Goal: Find specific page/section: Find specific page/section

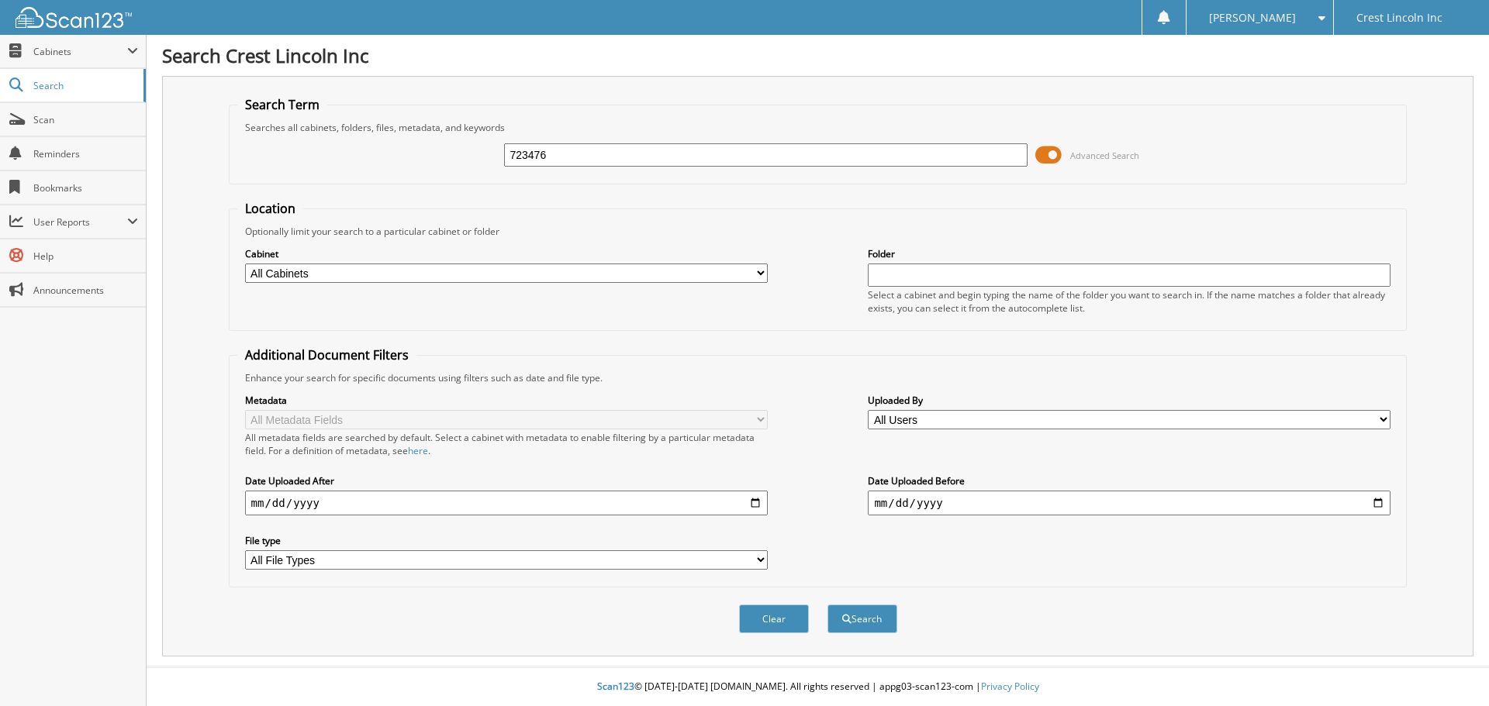
type input "723476"
click at [827, 605] on button "Search" at bounding box center [862, 619] width 70 height 29
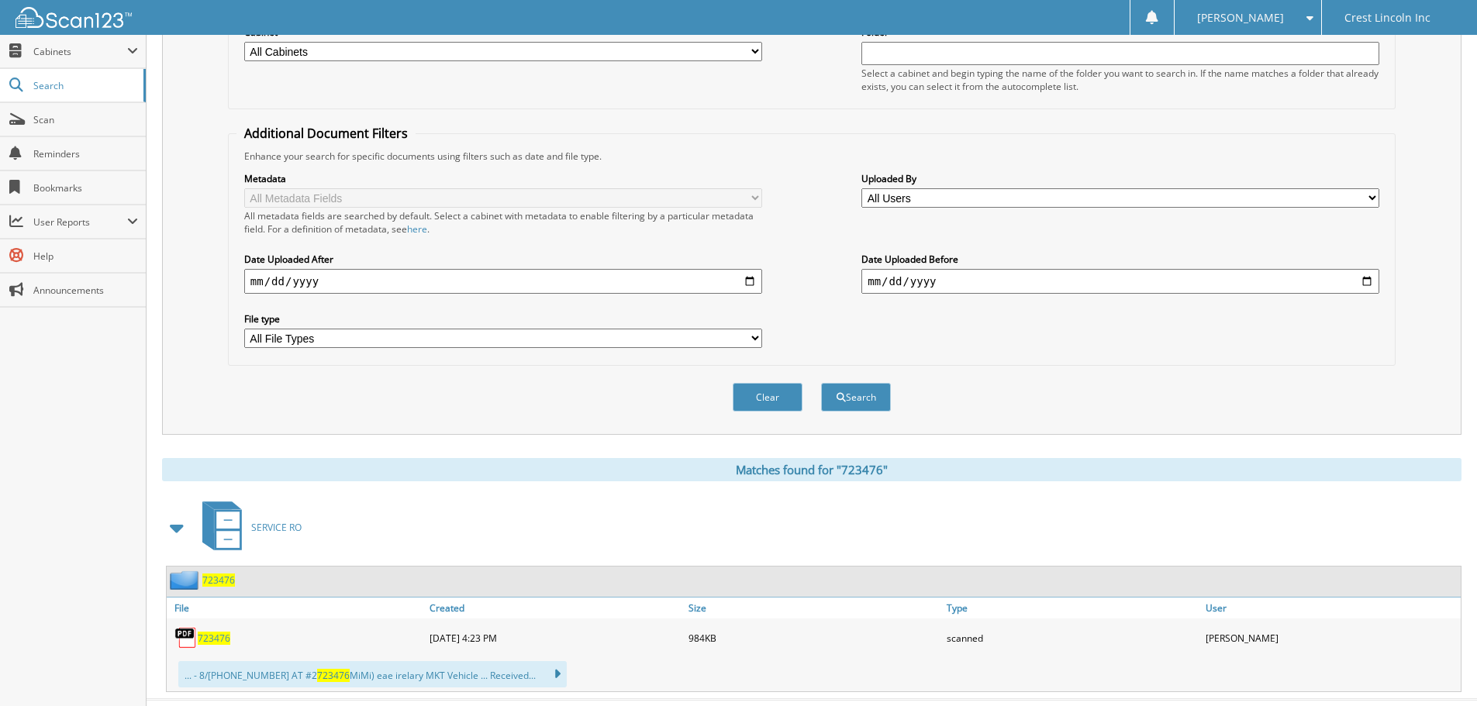
scroll to position [255, 0]
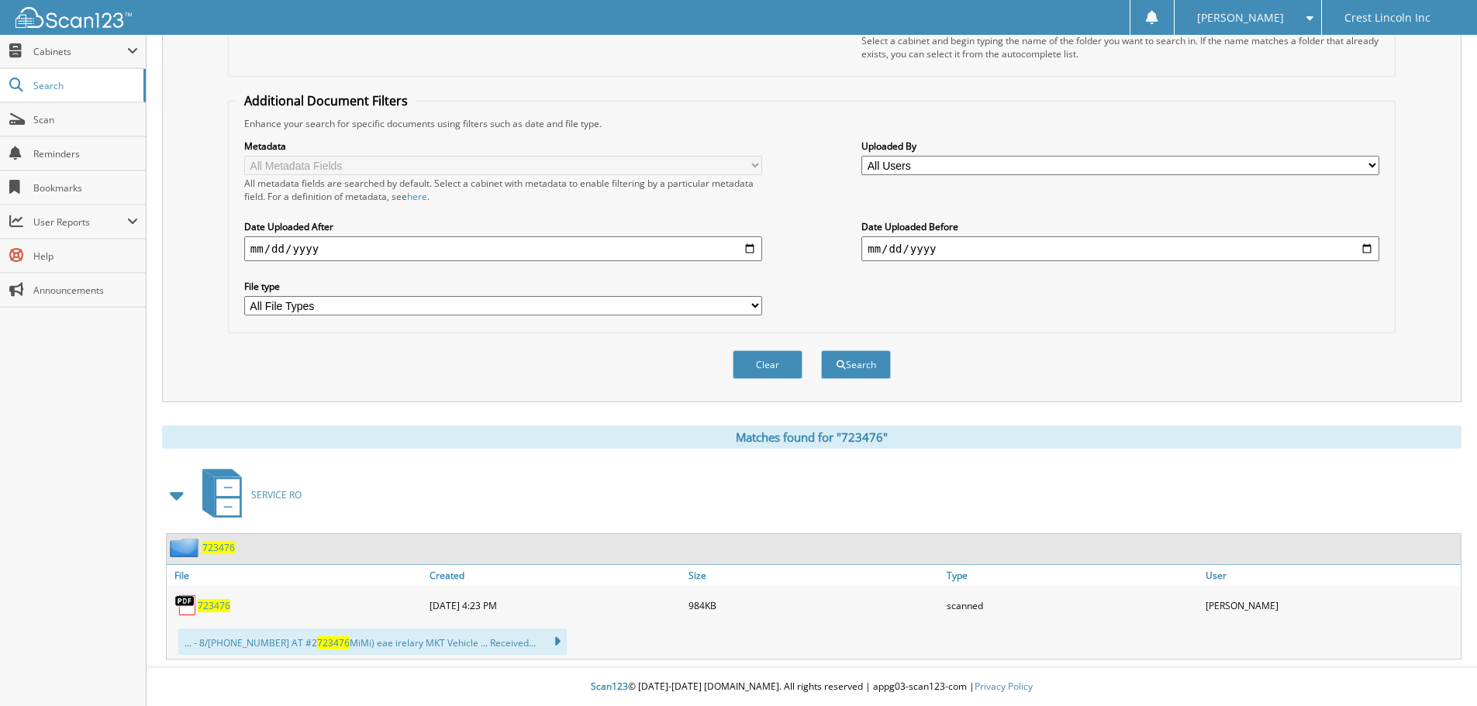
click at [216, 603] on span "723476" at bounding box center [214, 605] width 33 height 13
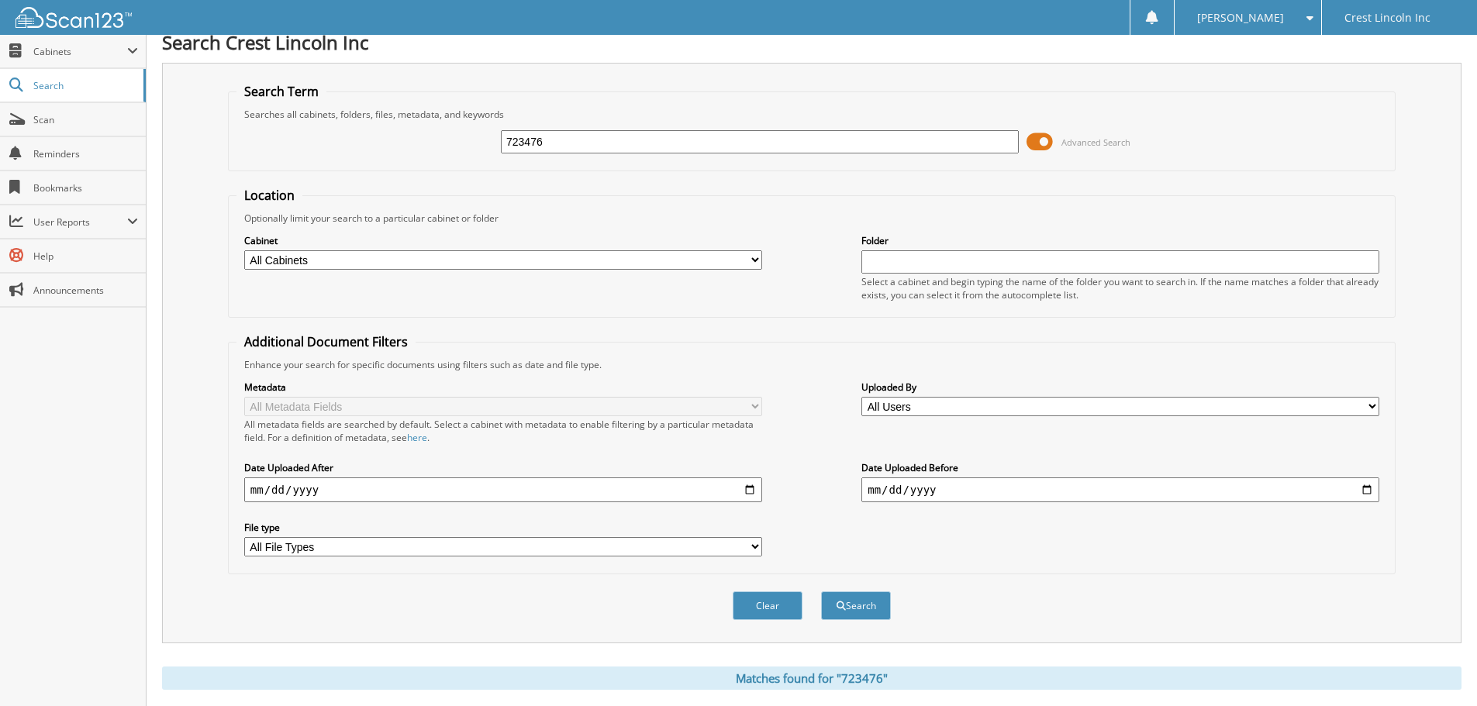
scroll to position [0, 0]
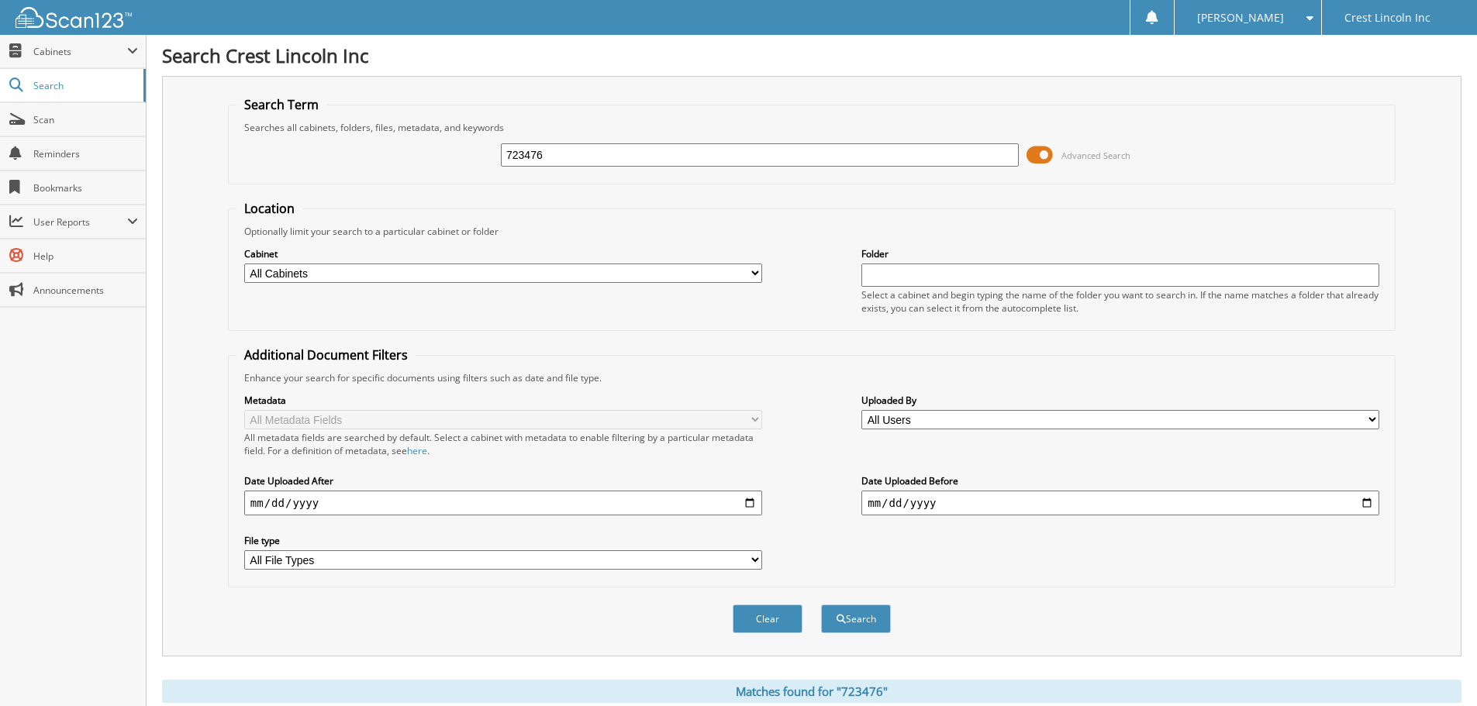
click at [567, 151] on input "723476" at bounding box center [760, 154] width 518 height 23
paste input "4475"
type input "724475"
click at [862, 615] on button "Search" at bounding box center [856, 619] width 70 height 29
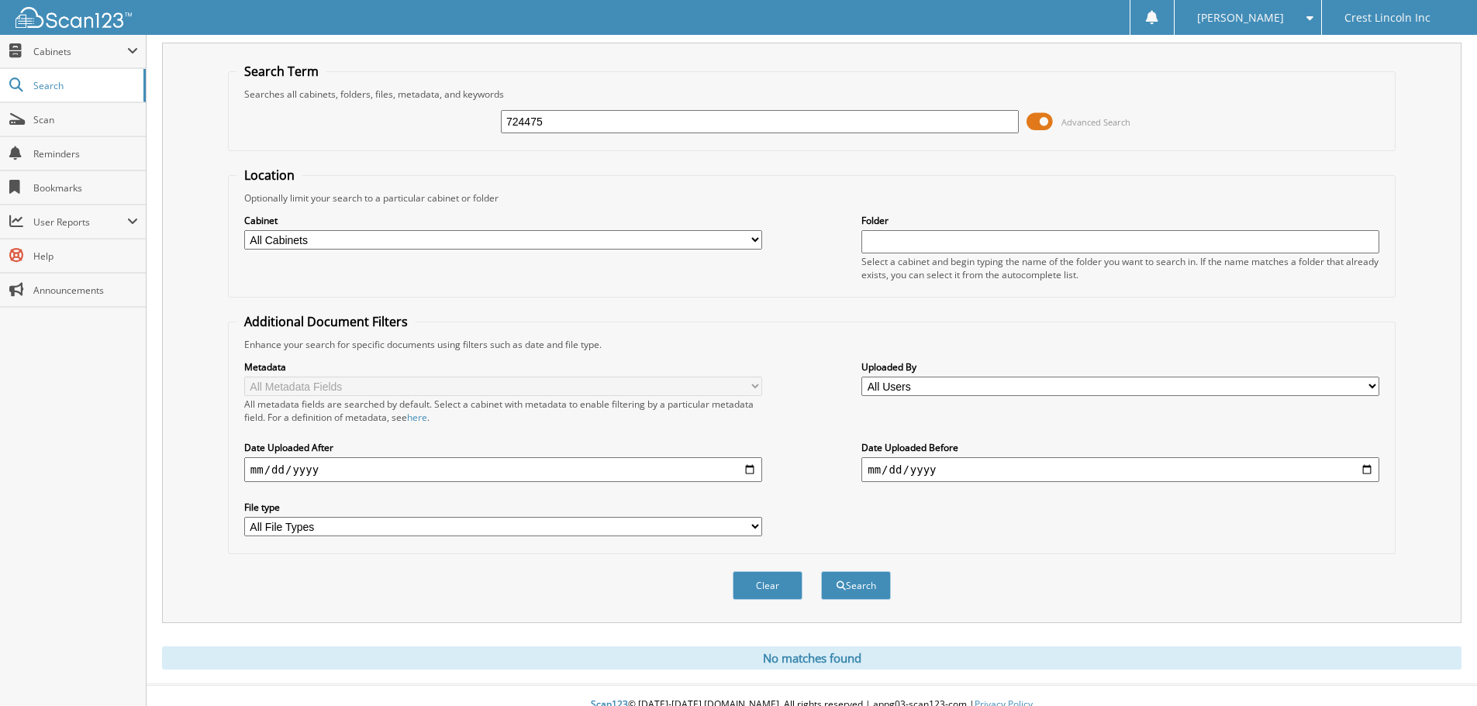
scroll to position [52, 0]
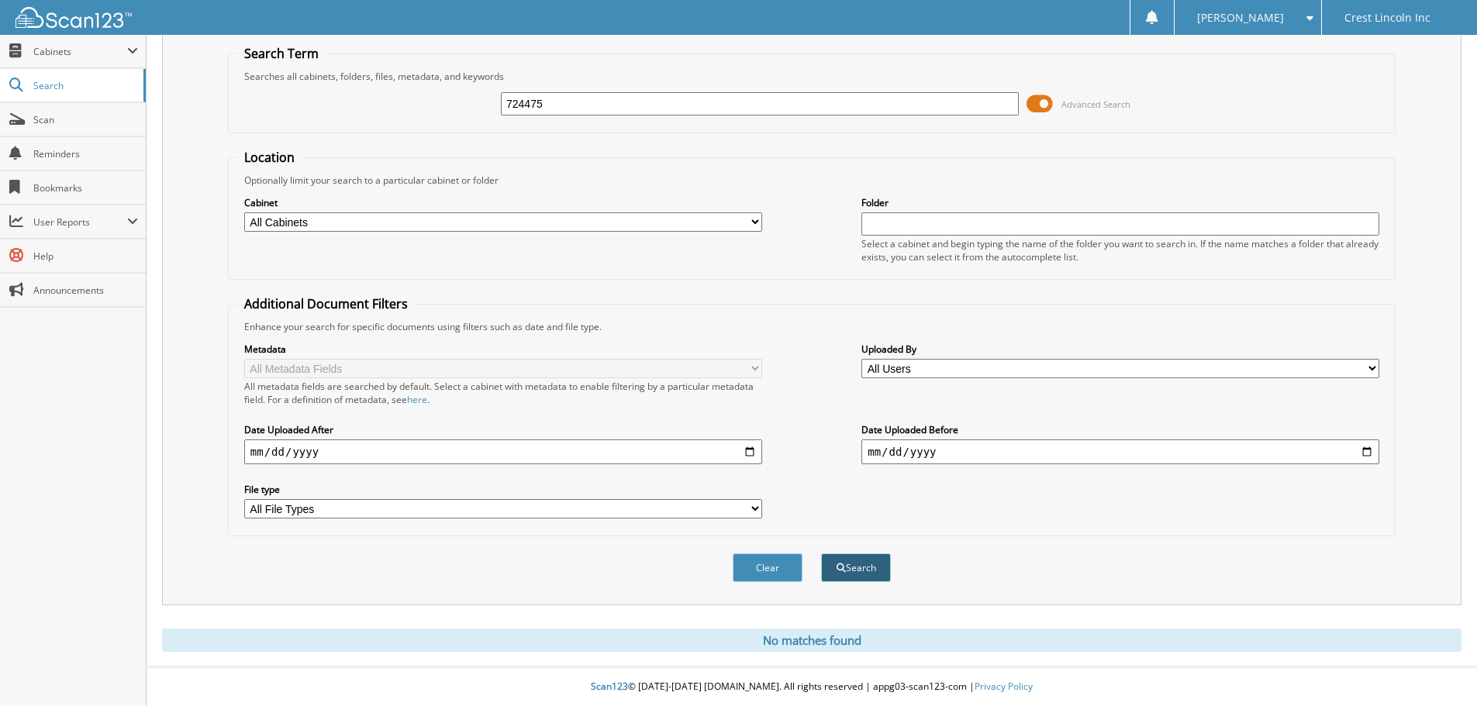
click at [853, 573] on button "Search" at bounding box center [856, 568] width 70 height 29
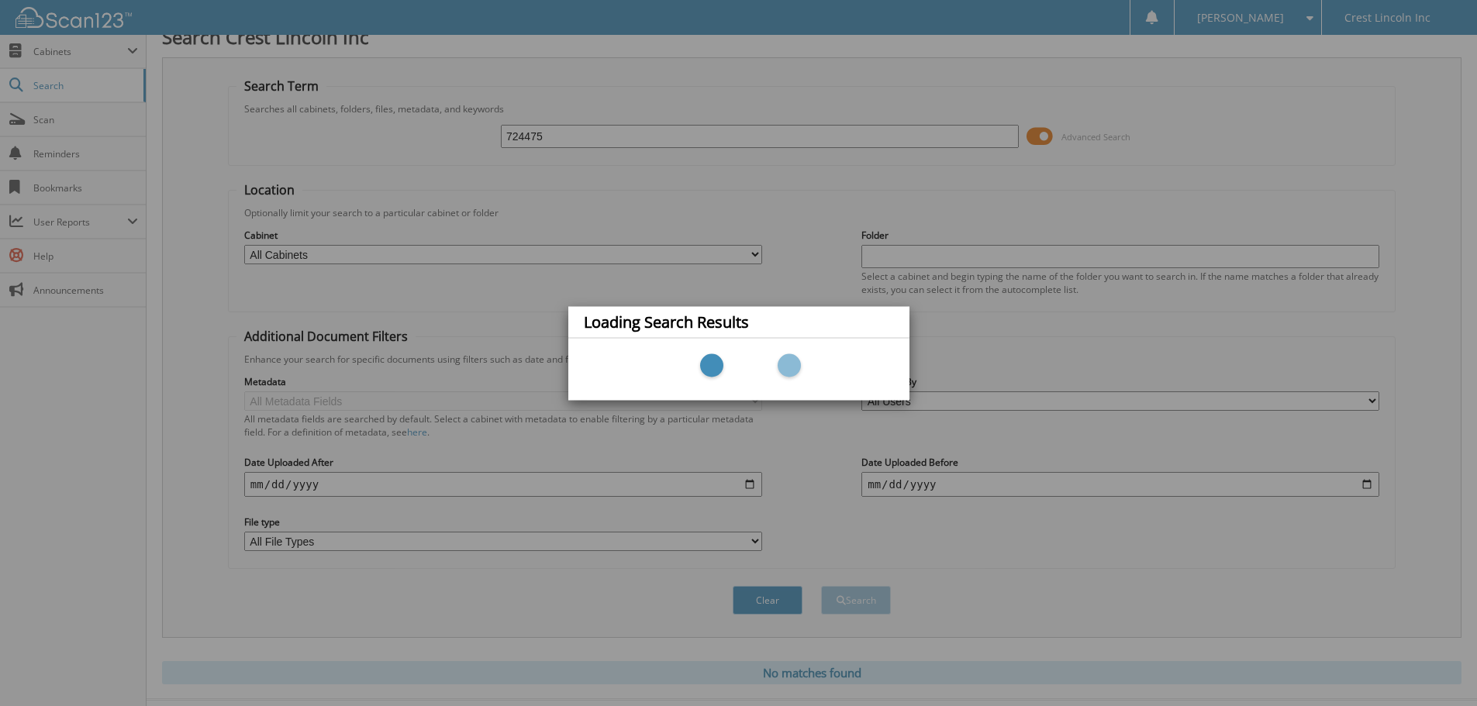
scroll to position [0, 0]
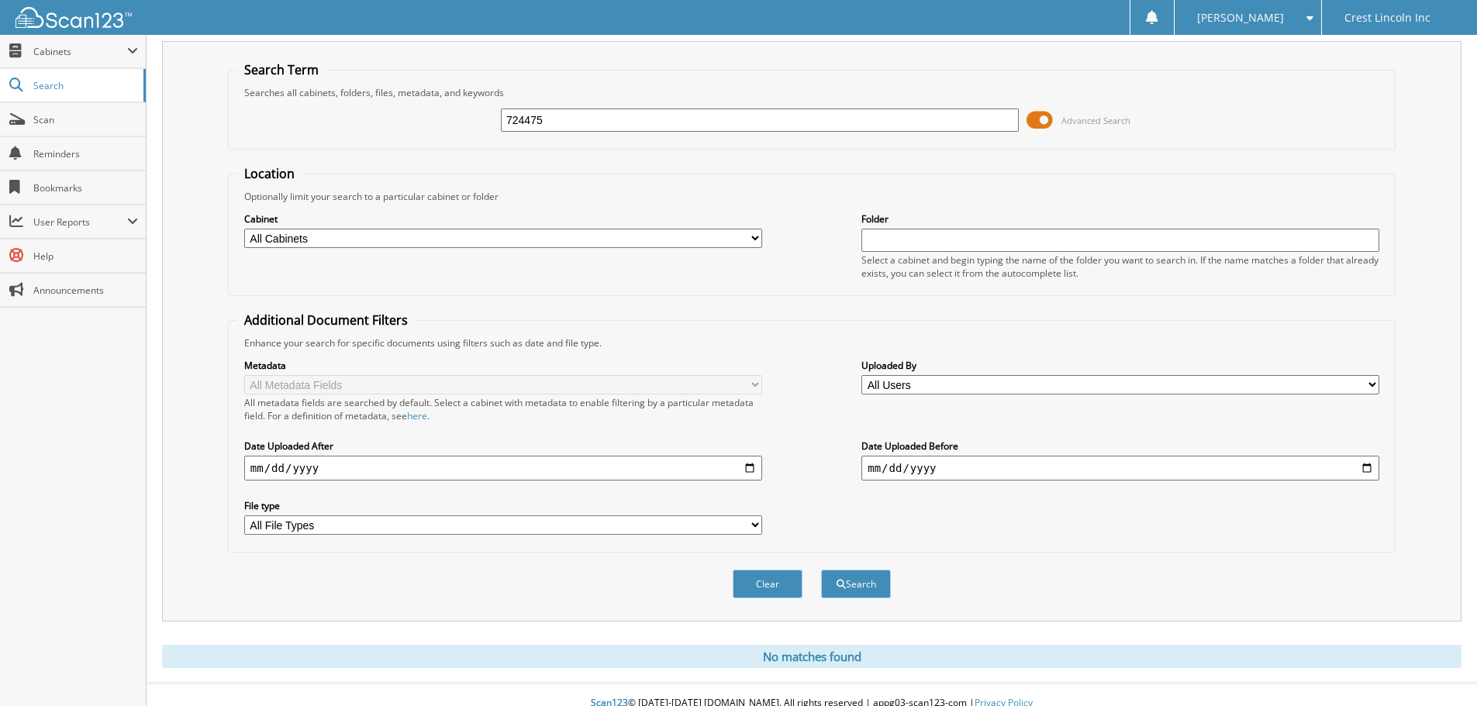
scroll to position [52, 0]
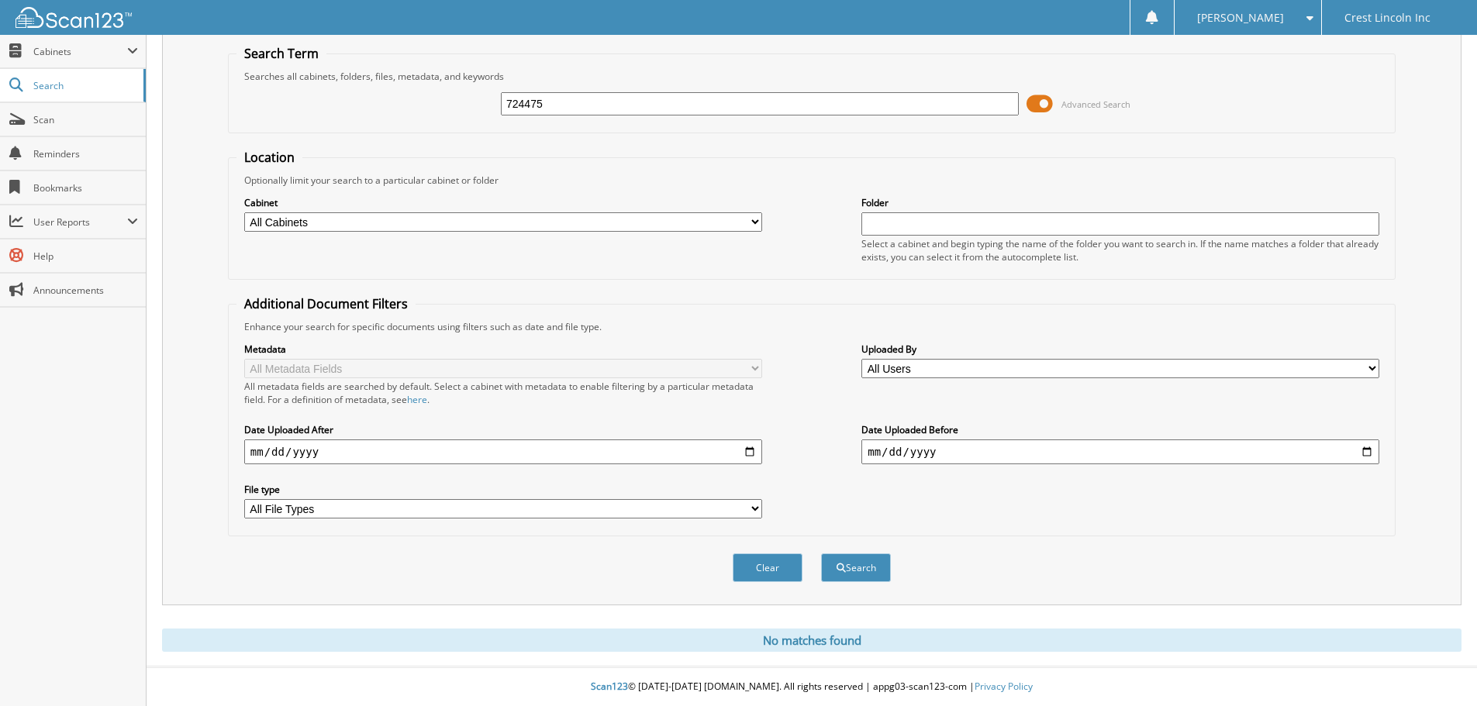
click at [856, 553] on div "Search" at bounding box center [856, 568] width 73 height 32
click at [857, 556] on button "Search" at bounding box center [856, 568] width 70 height 29
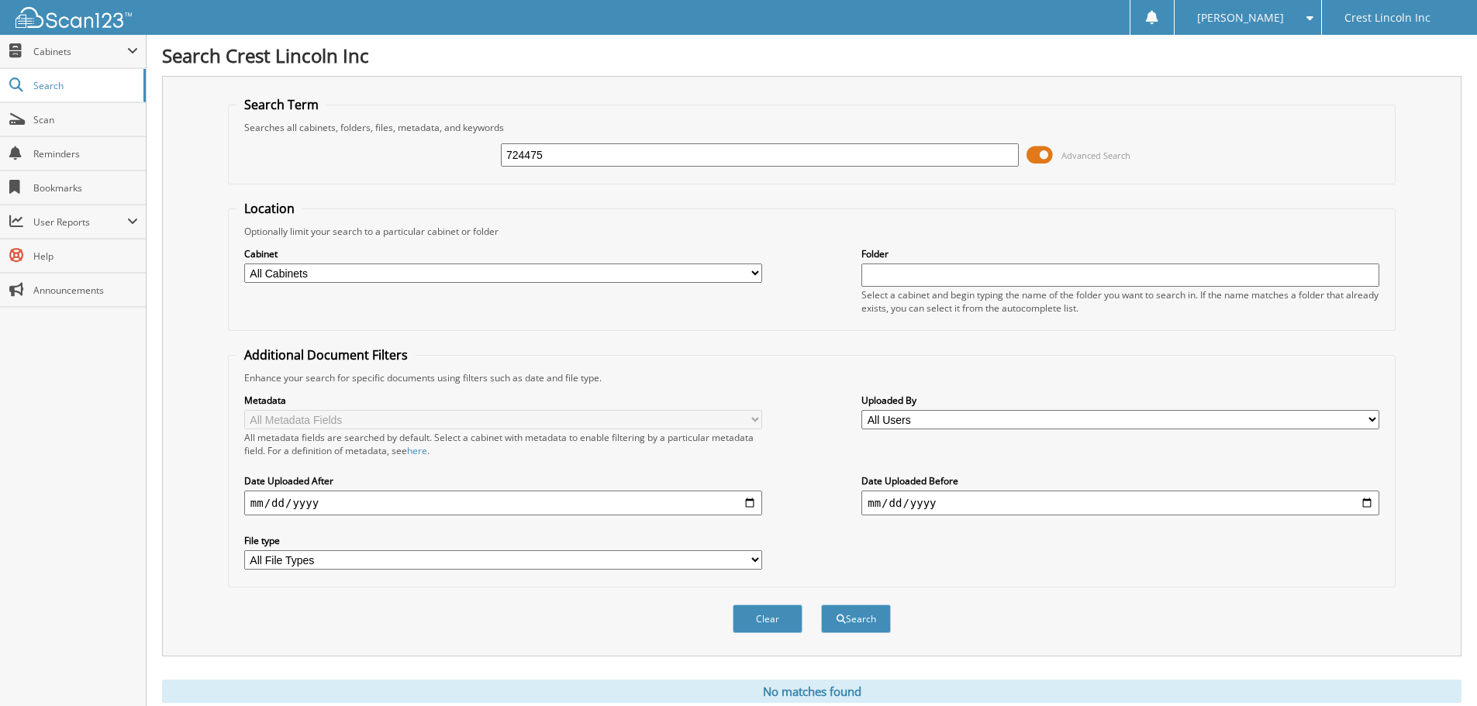
click at [821, 605] on button "Search" at bounding box center [856, 619] width 70 height 29
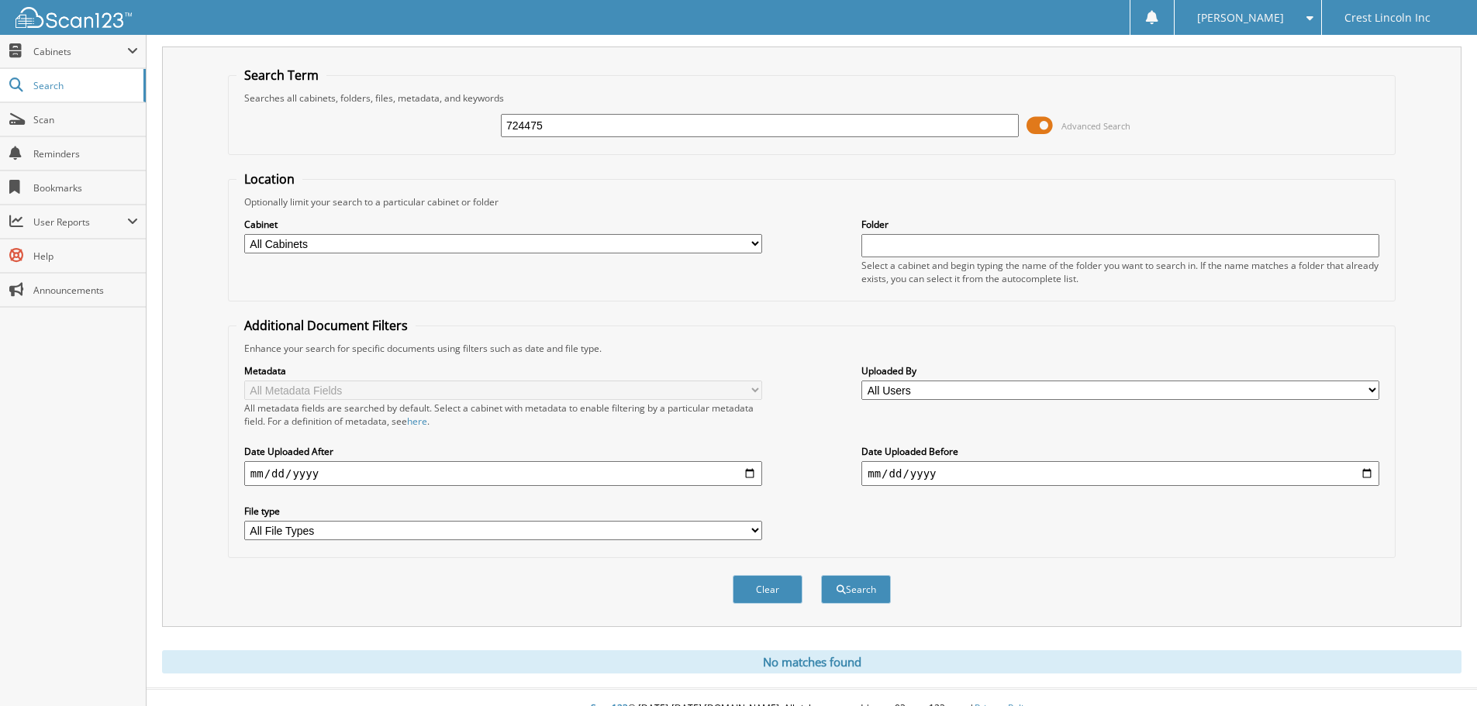
scroll to position [52, 0]
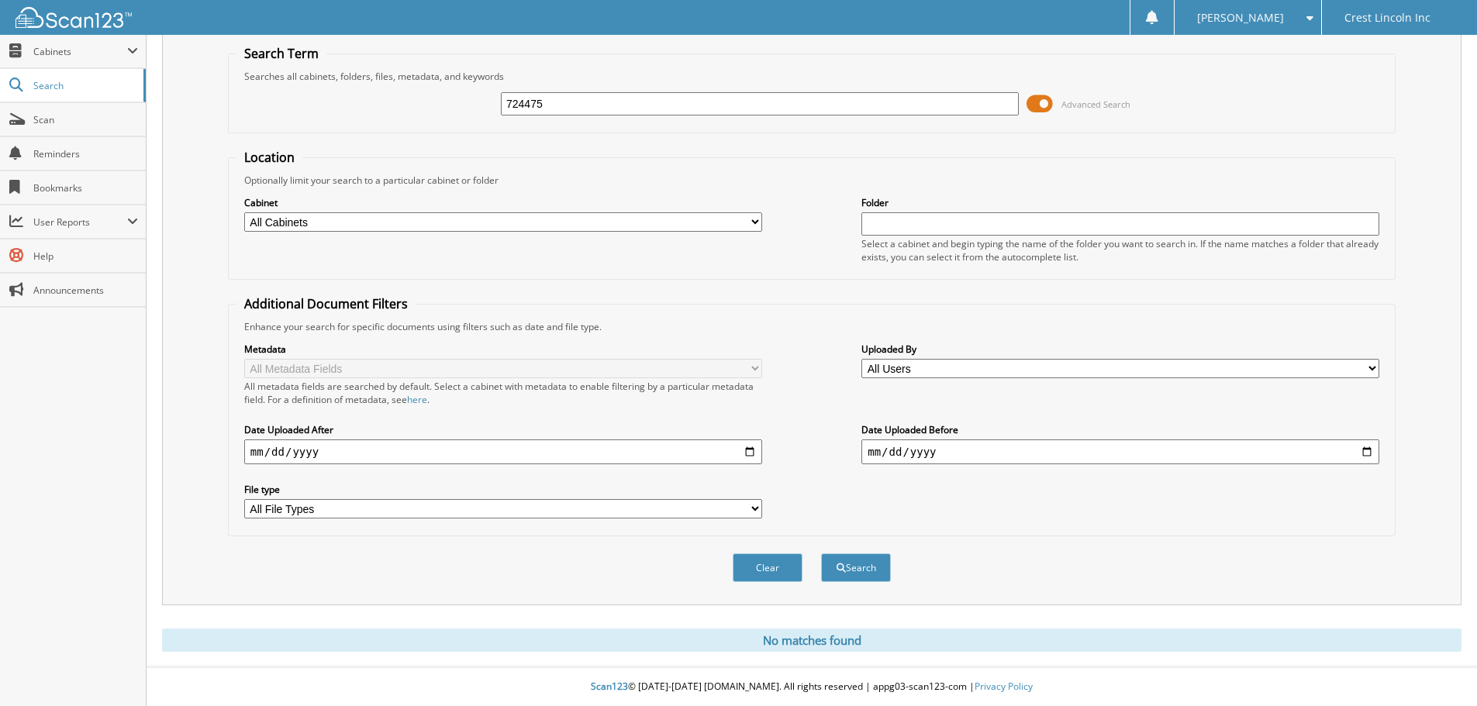
click at [589, 105] on input "724475" at bounding box center [760, 103] width 518 height 23
paste input "3176"
type input "723176"
click at [846, 562] on button "Search" at bounding box center [856, 568] width 70 height 29
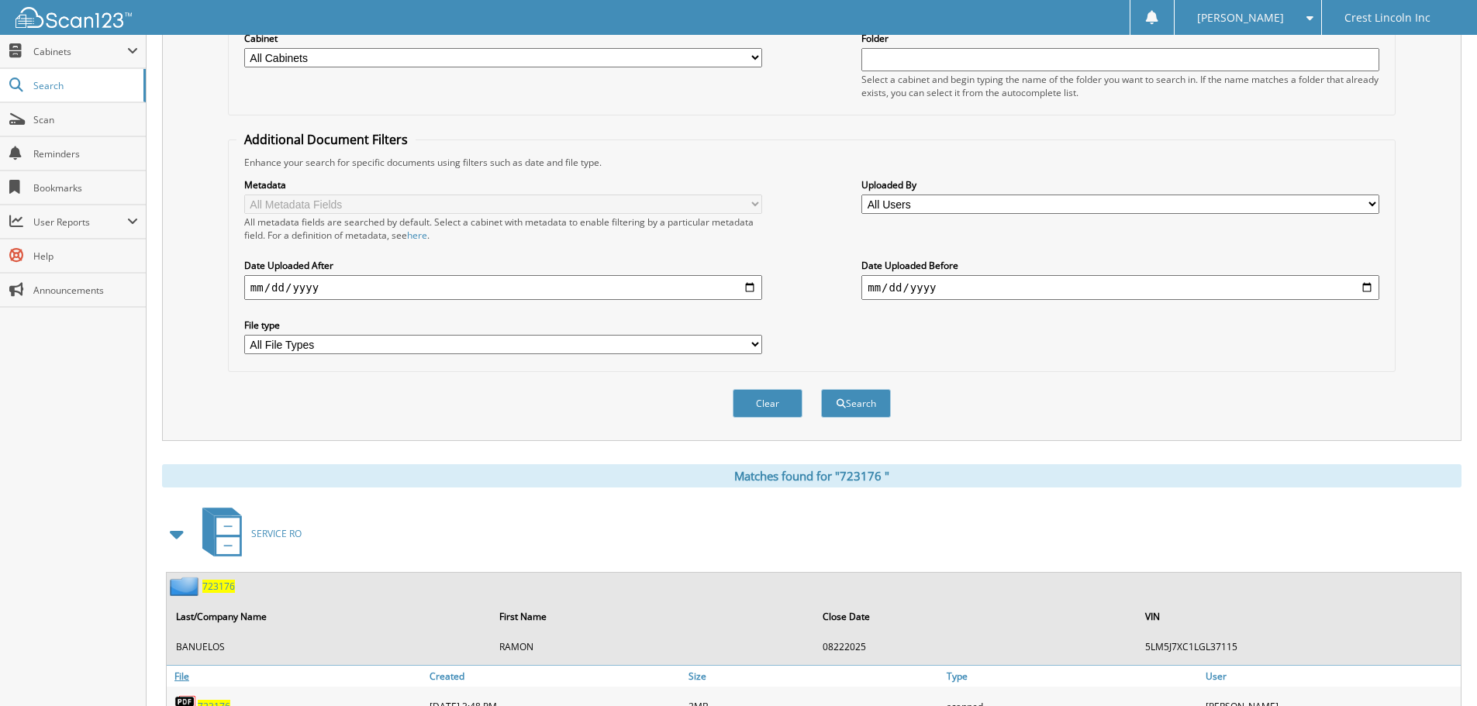
scroll to position [310, 0]
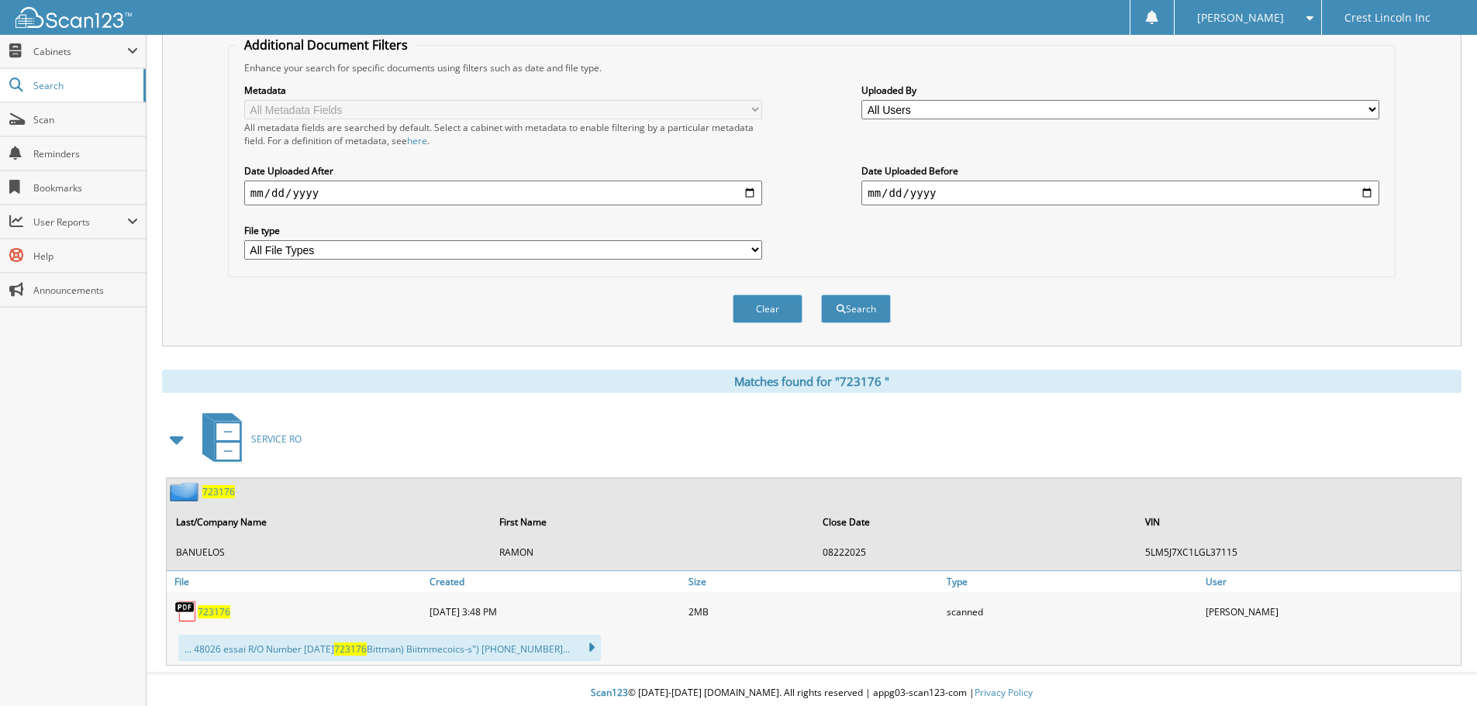
click at [206, 610] on span "7 2 3 1 7 6" at bounding box center [214, 612] width 33 height 13
